Goal: Find specific page/section: Find specific page/section

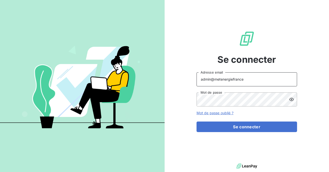
drag, startPoint x: 242, startPoint y: 81, endPoint x: 216, endPoint y: 79, distance: 26.4
click at [216, 79] on input "admin@metenergiefrance" at bounding box center [247, 79] width 101 height 14
type input "admin@ECE"
click at [232, 117] on form "admin@ECE Adresse email Mot de passe Mot de passe oublié ? Se connecter" at bounding box center [247, 102] width 101 height 60
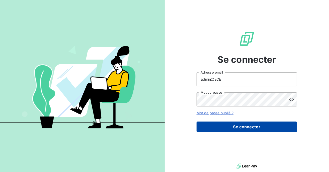
click at [231, 124] on button "Se connecter" at bounding box center [247, 127] width 101 height 11
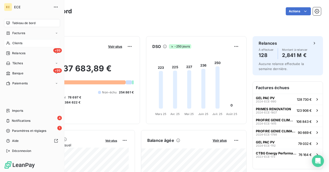
click at [25, 45] on div "Clients" at bounding box center [32, 43] width 56 height 8
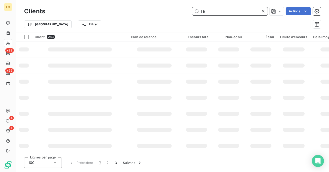
type input "TBG"
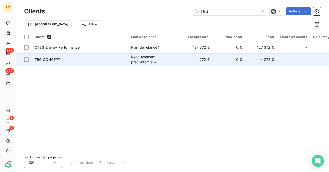
click at [107, 63] on td "TBG CONCEPT" at bounding box center [80, 60] width 97 height 12
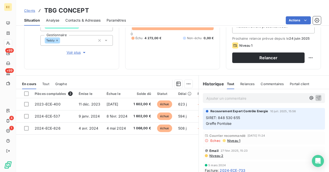
scroll to position [76, 0]
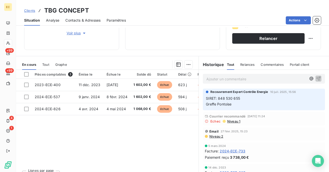
click at [245, 63] on span "Relances" at bounding box center [247, 65] width 14 height 4
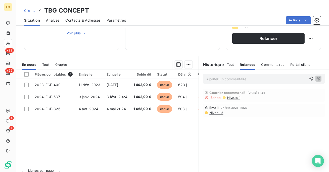
scroll to position [85, 0]
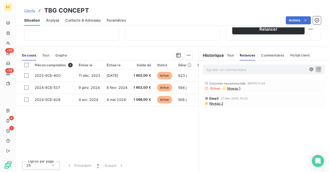
click at [232, 88] on span "Niveau 1" at bounding box center [234, 89] width 14 height 4
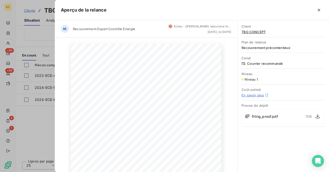
click at [260, 116] on span "filing_proof.pdf" at bounding box center [265, 116] width 26 height 5
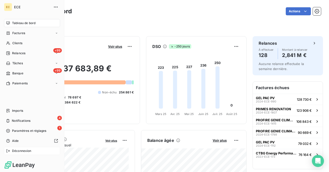
click at [8, 149] on div "Déconnexion" at bounding box center [32, 151] width 56 height 8
